Goal: Information Seeking & Learning: Understand process/instructions

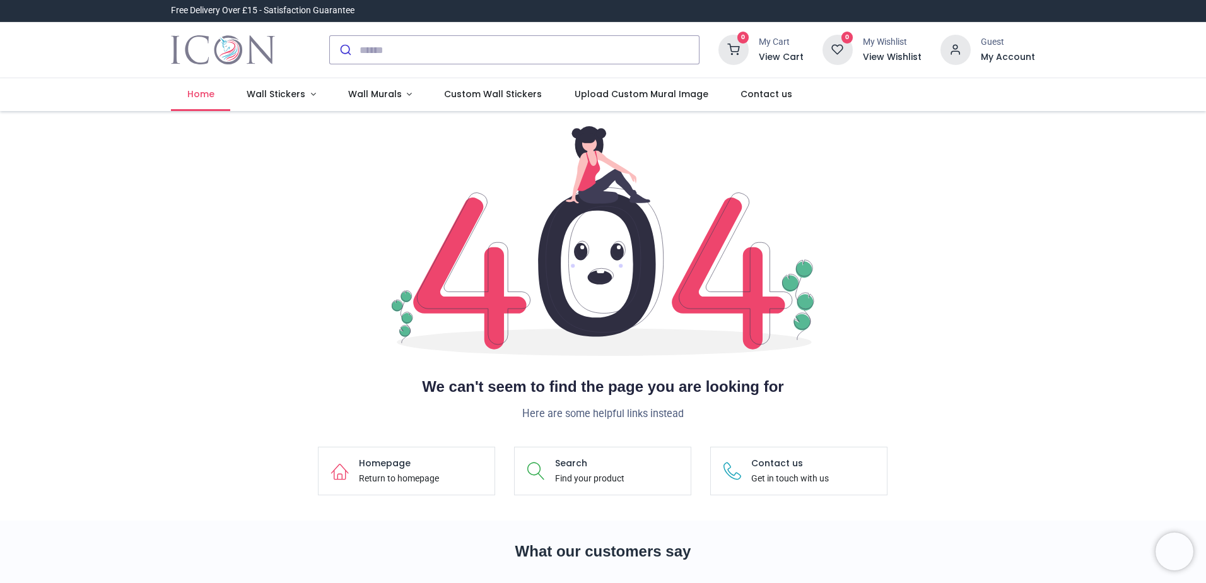
click at [196, 93] on span "Home" at bounding box center [200, 94] width 27 height 13
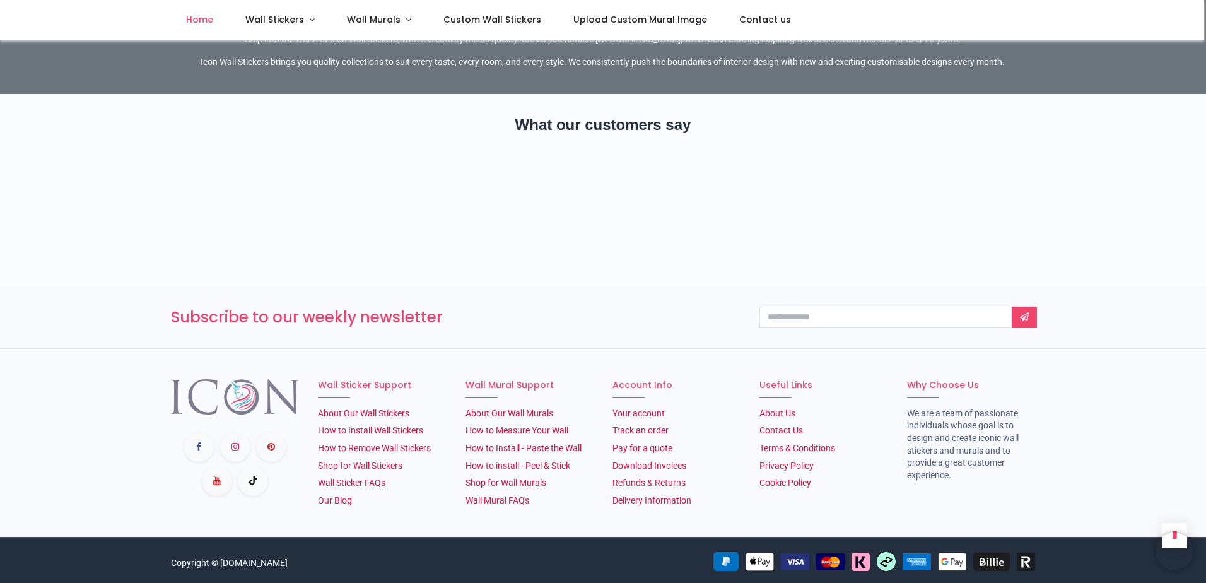
scroll to position [1993, 0]
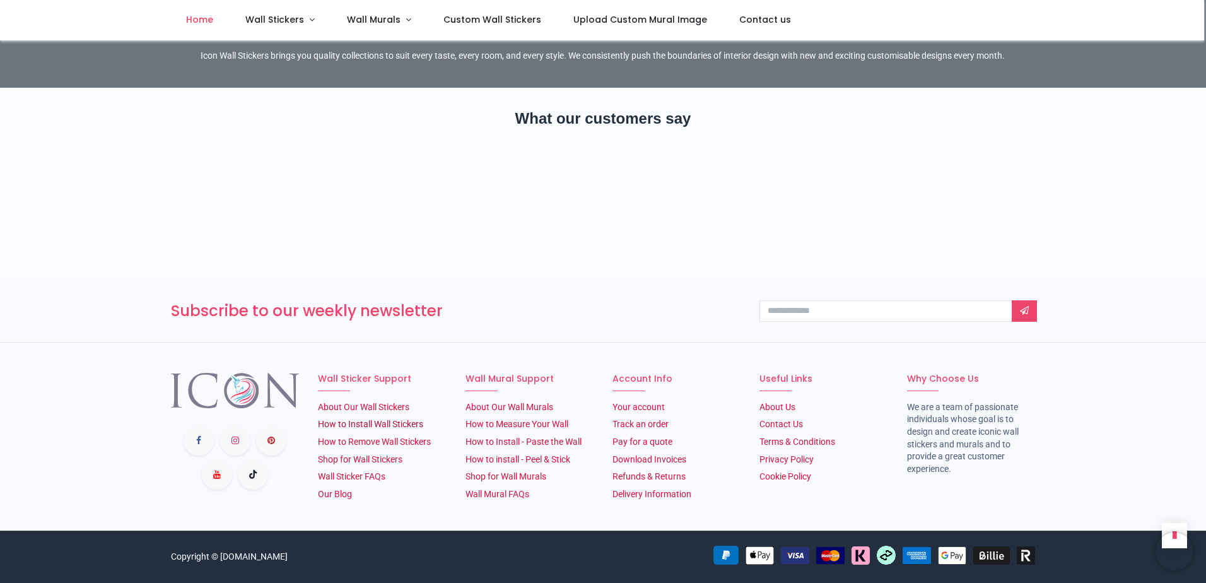
click at [403, 425] on link "How to Install Wall Stickers" at bounding box center [370, 424] width 105 height 10
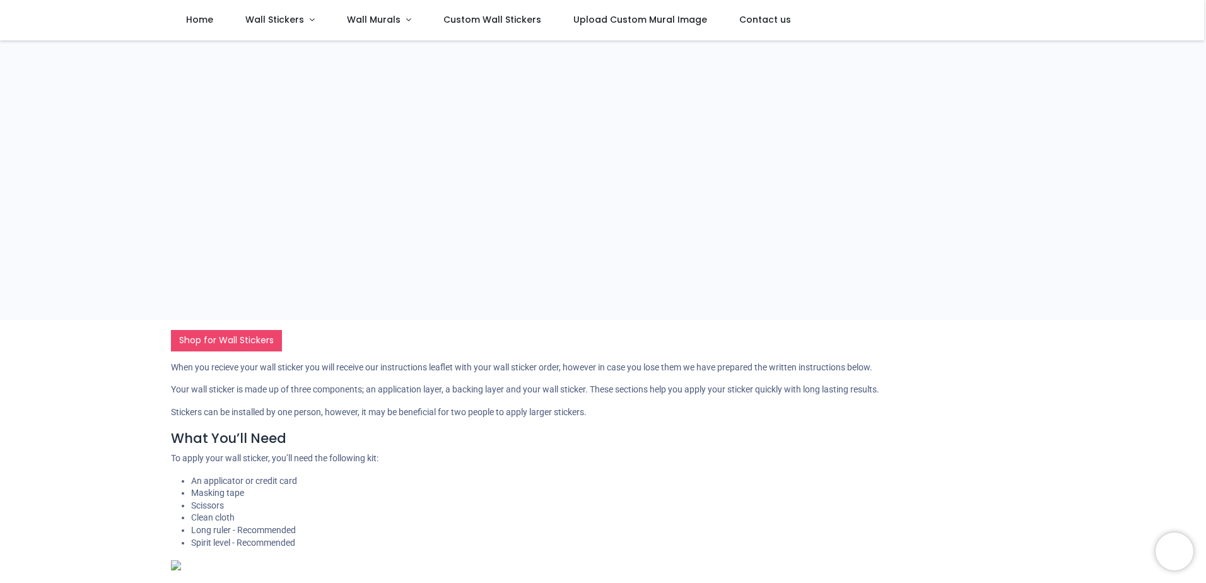
scroll to position [299, 0]
